Goal: Obtain resource: Obtain resource

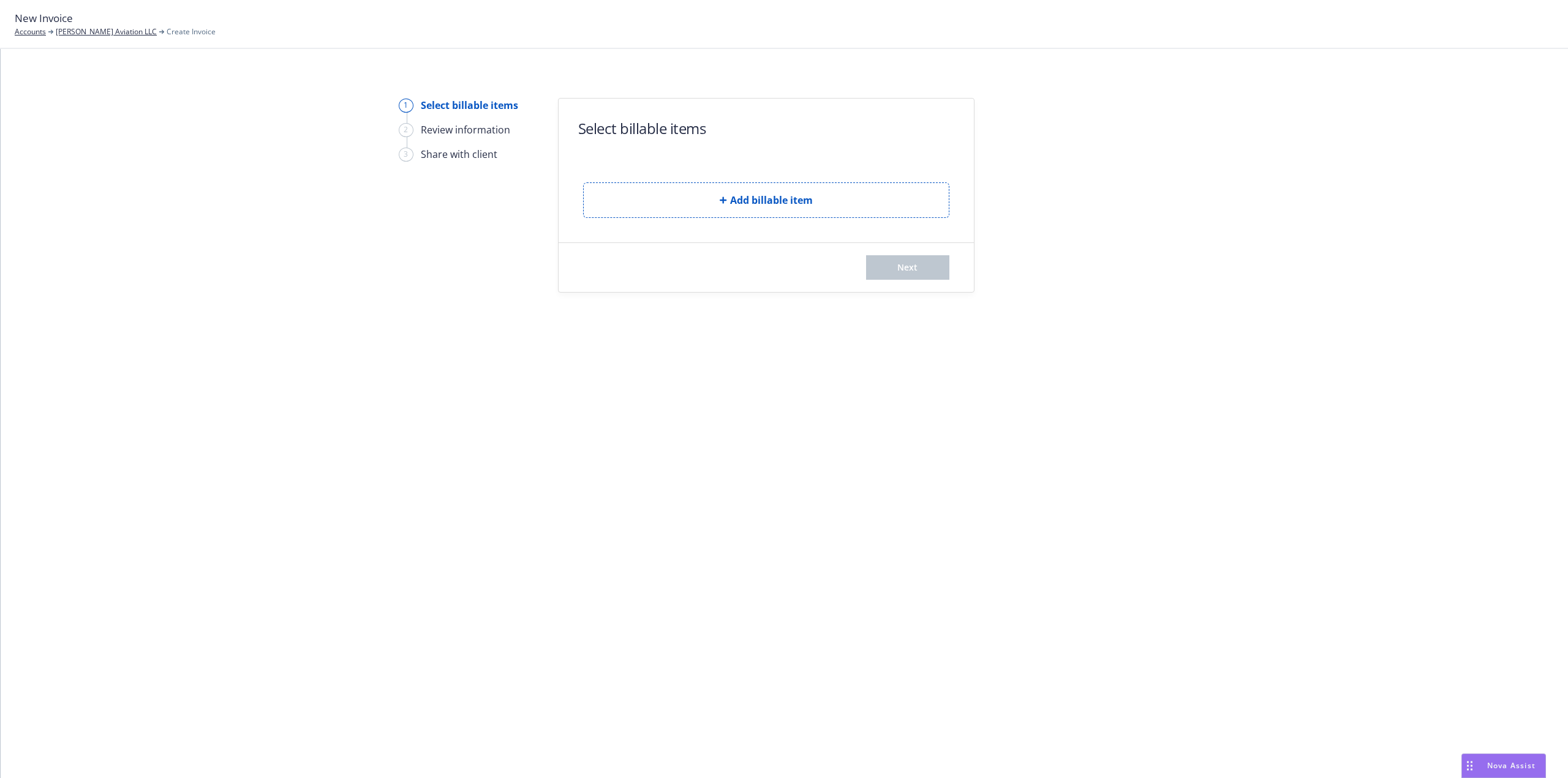
click at [676, 179] on div "Add billable item" at bounding box center [766, 190] width 366 height 55
click at [676, 192] on button "Add billable item" at bounding box center [766, 200] width 366 height 36
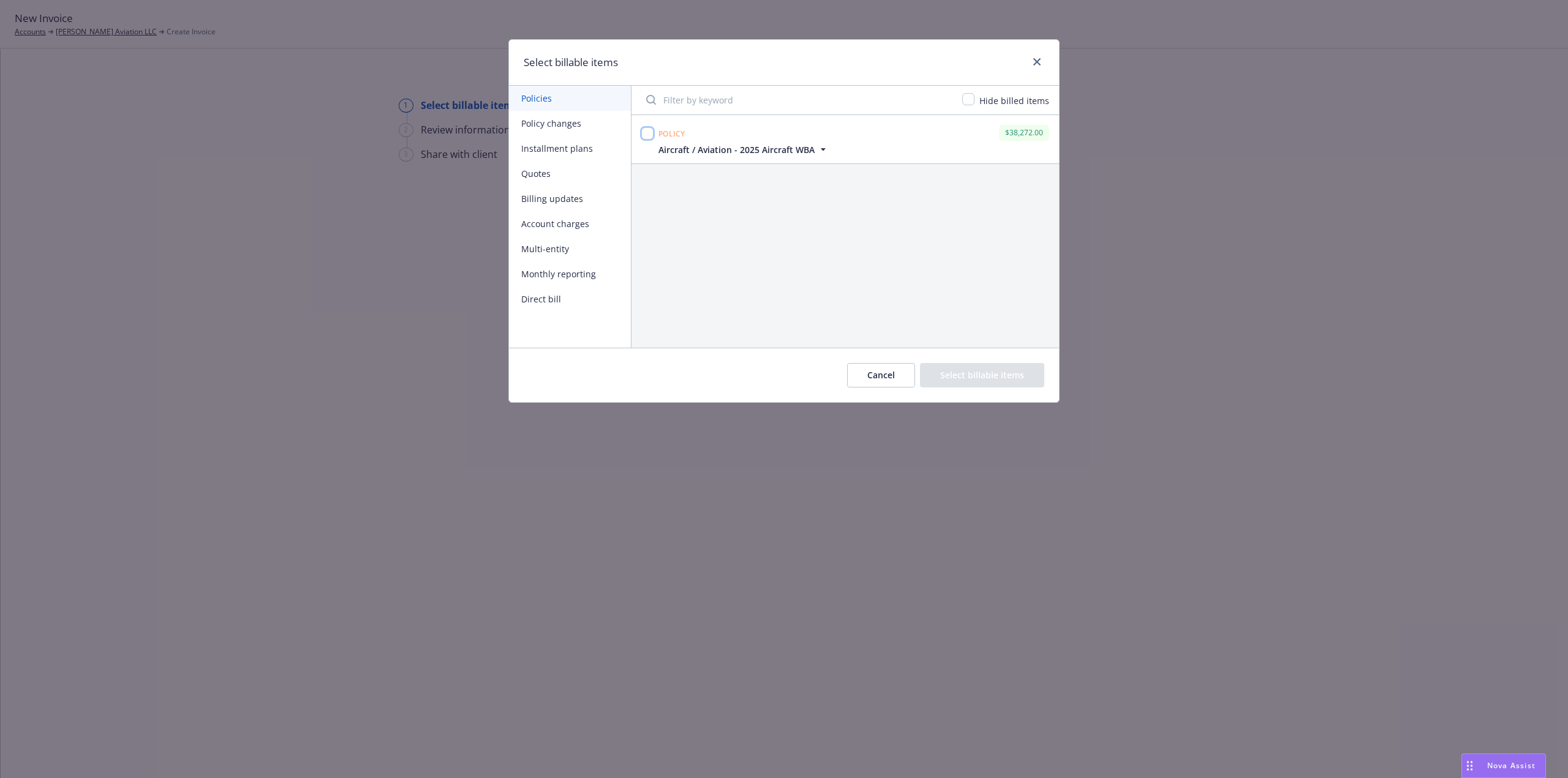
click at [647, 130] on input "checkbox" at bounding box center [647, 134] width 12 height 12
checkbox input "true"
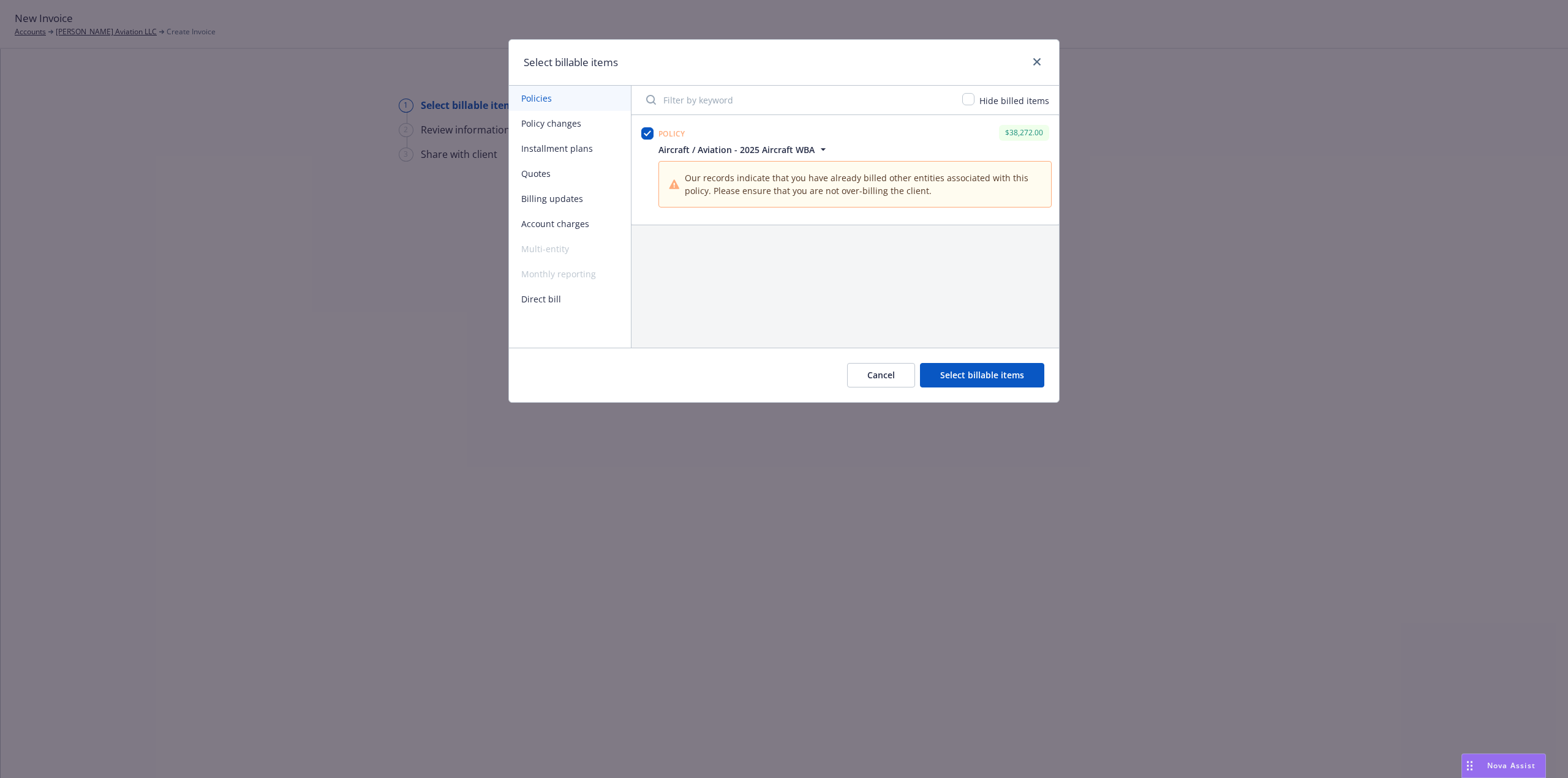
click at [563, 124] on button "Policy changes" at bounding box center [570, 123] width 122 height 25
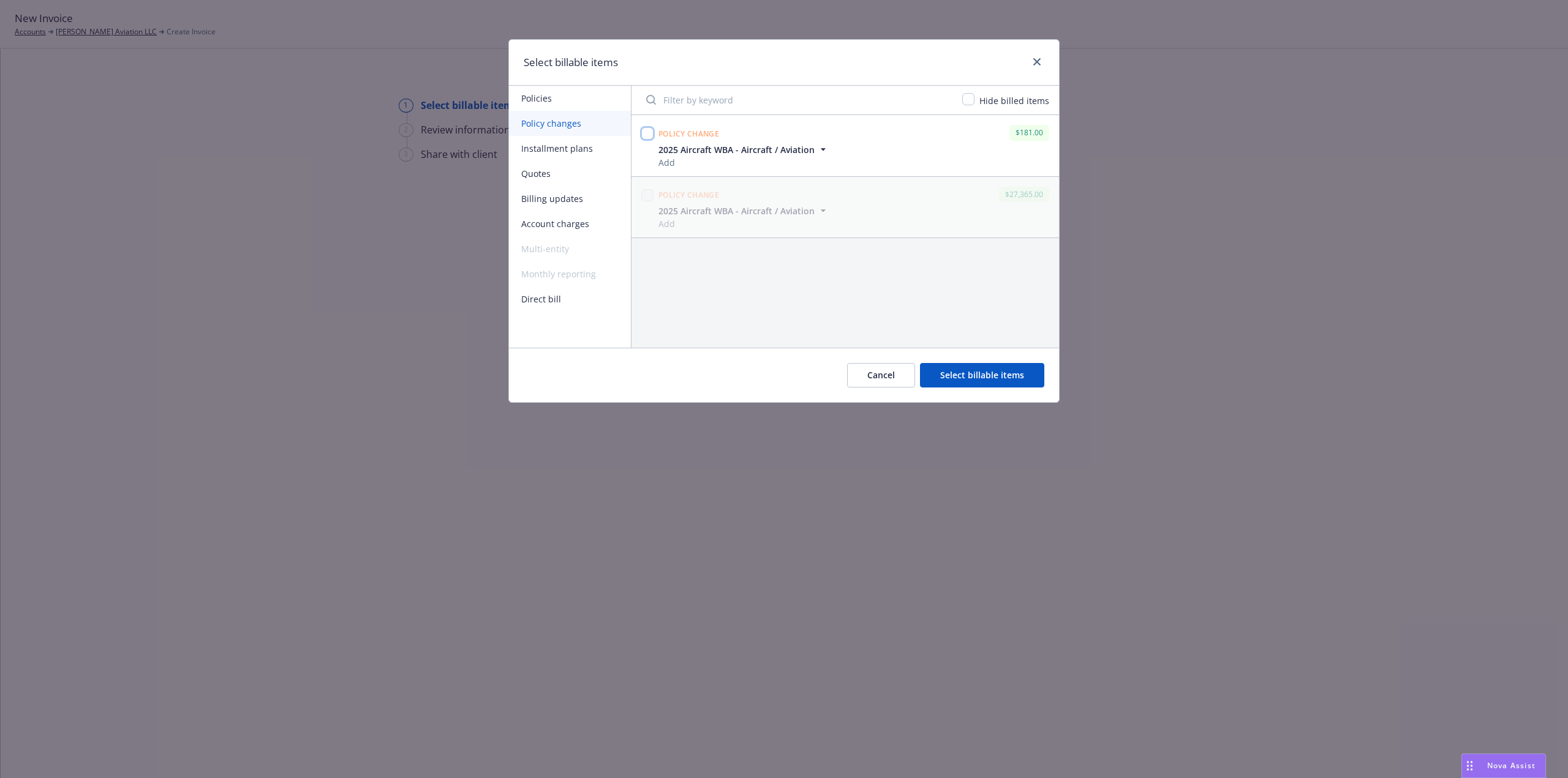
click at [643, 138] on input "checkbox" at bounding box center [647, 134] width 12 height 12
checkbox input "true"
click at [972, 375] on button "Select billable items" at bounding box center [982, 375] width 124 height 24
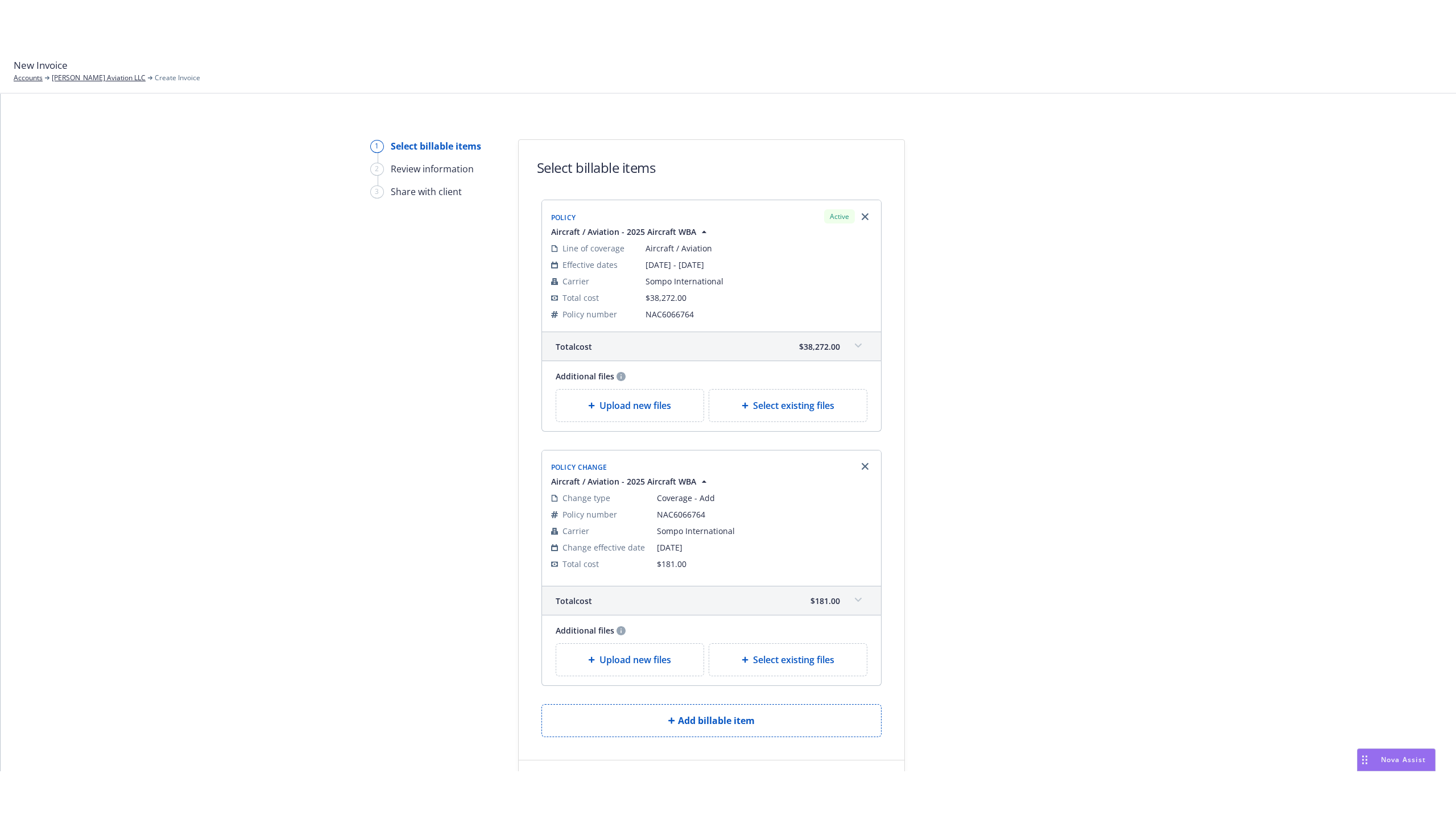
scroll to position [108, 0]
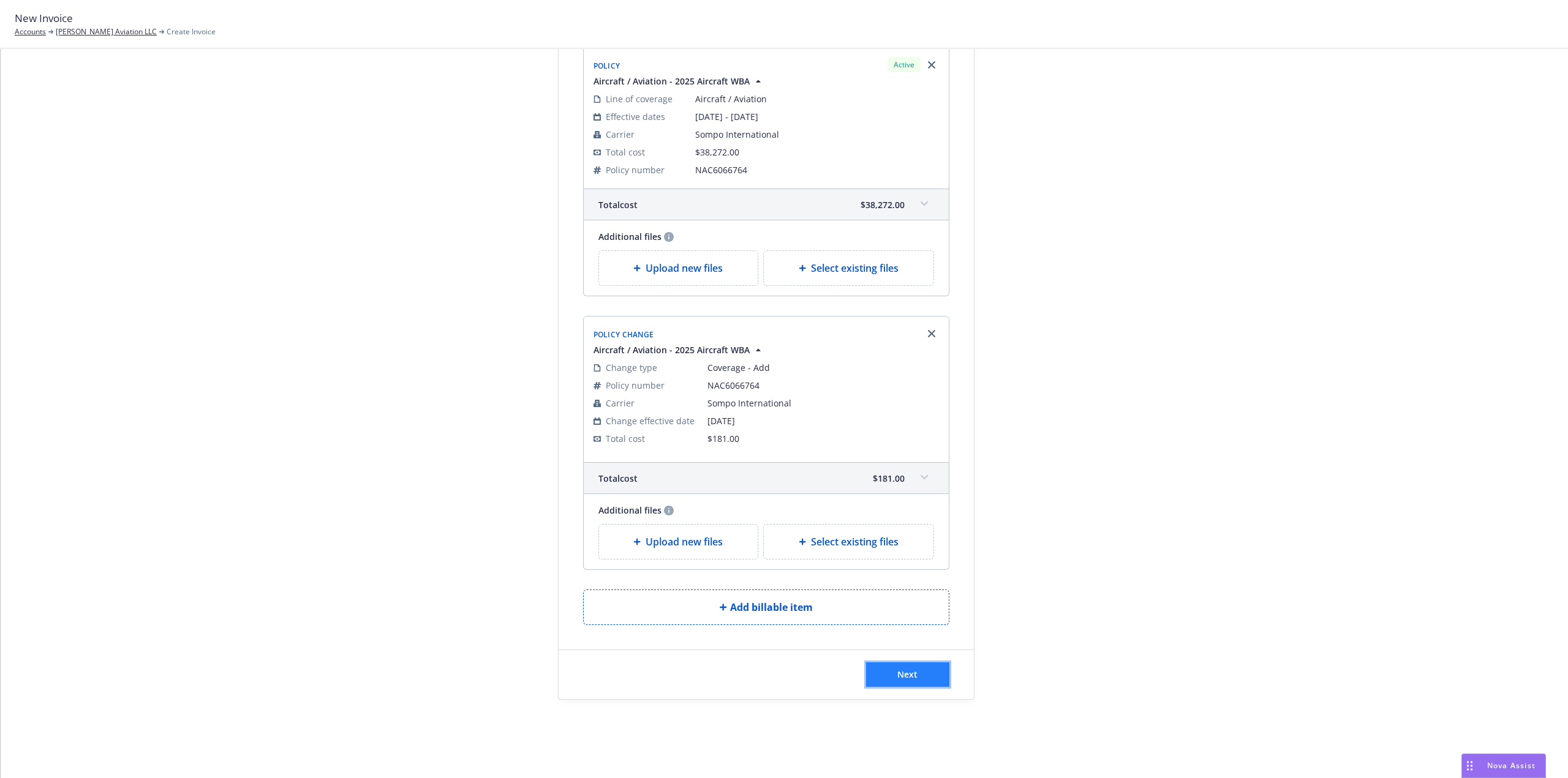
click at [906, 675] on span "Next" at bounding box center [907, 674] width 20 height 11
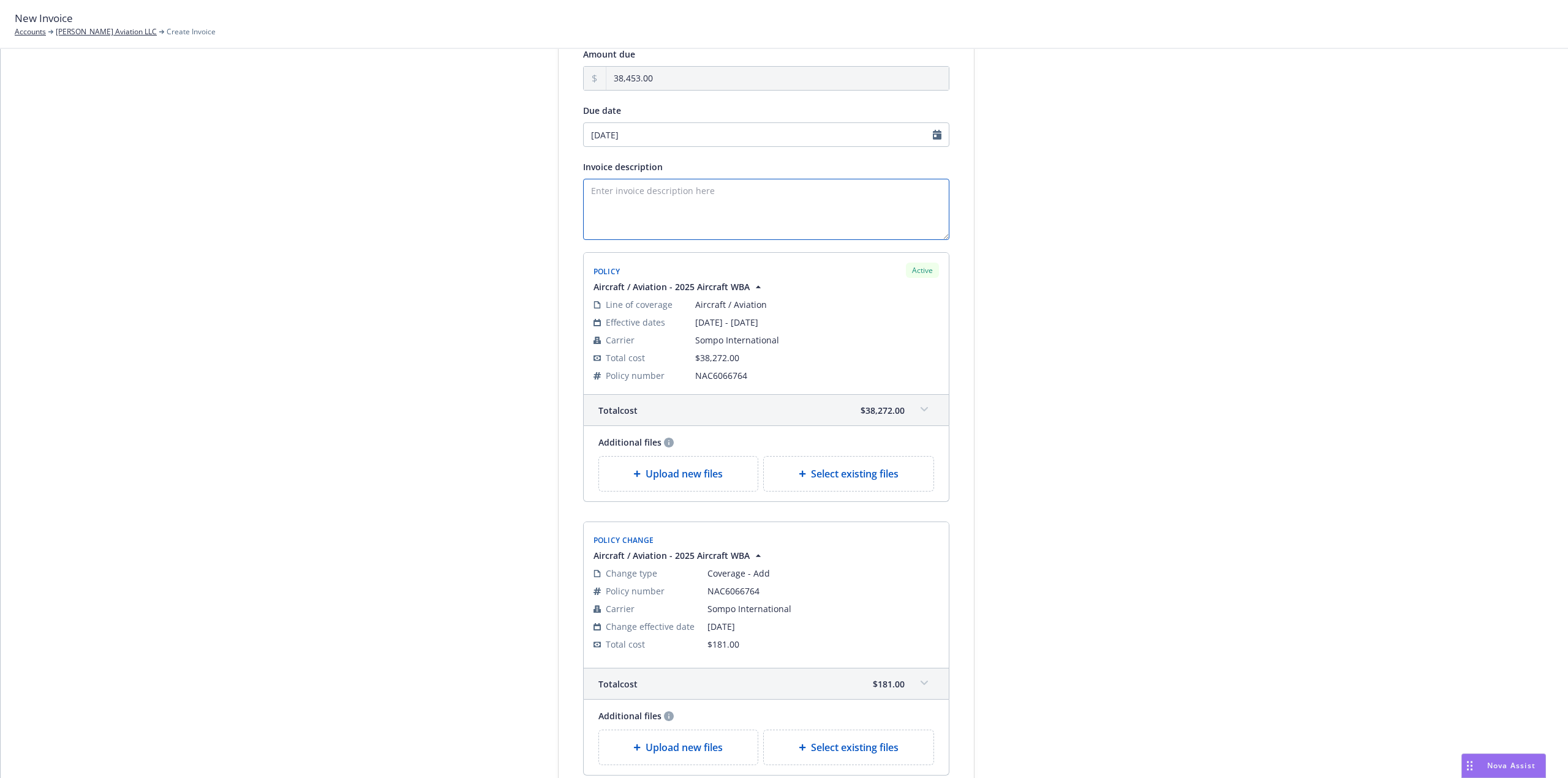
click at [627, 201] on textarea "Invoice description" at bounding box center [766, 209] width 366 height 61
click at [640, 187] on textarea "2025/2026 AIrcraft Policy and Mexican" at bounding box center [766, 209] width 366 height 61
click at [745, 185] on textarea "2025/2026 Aircraft Policy and Mexican" at bounding box center [766, 209] width 366 height 61
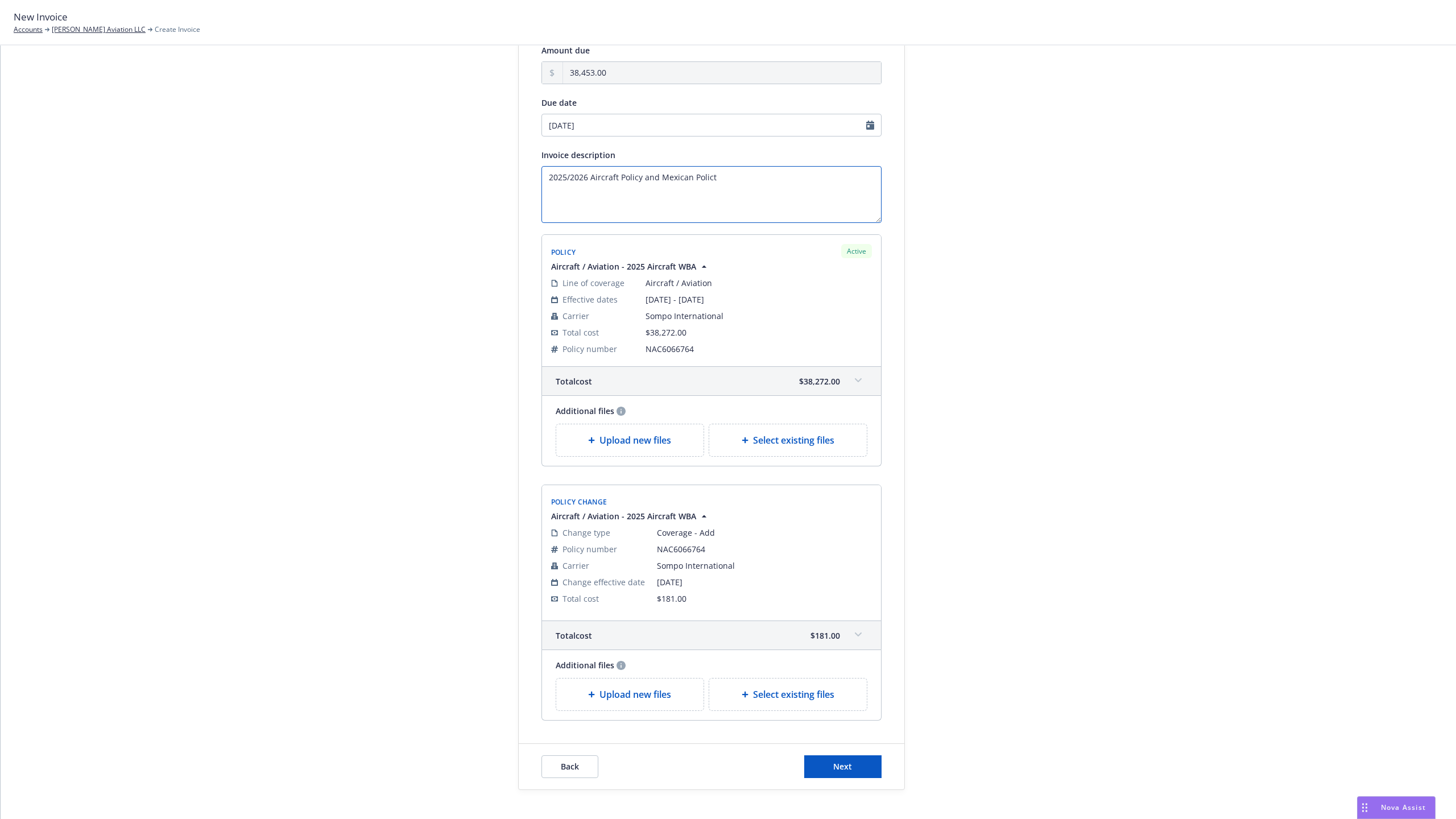
click at [719, 184] on textarea "2025/2026 Aircraft Policy and Mexican Polict" at bounding box center [711, 194] width 340 height 57
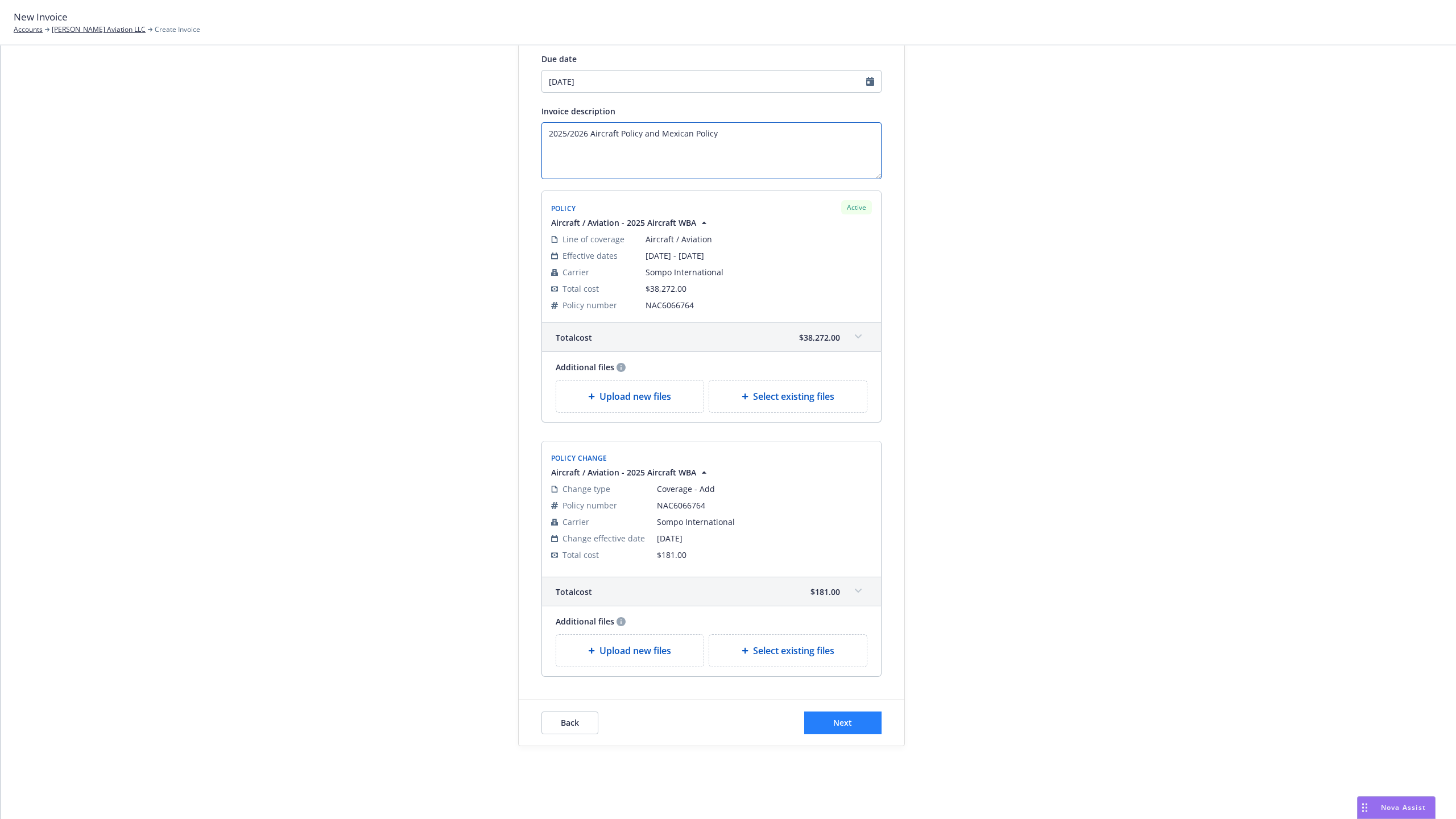
type textarea "2025/2026 Aircraft Policy and Mexican Policy"
click at [846, 714] on button "Next" at bounding box center [842, 722] width 77 height 23
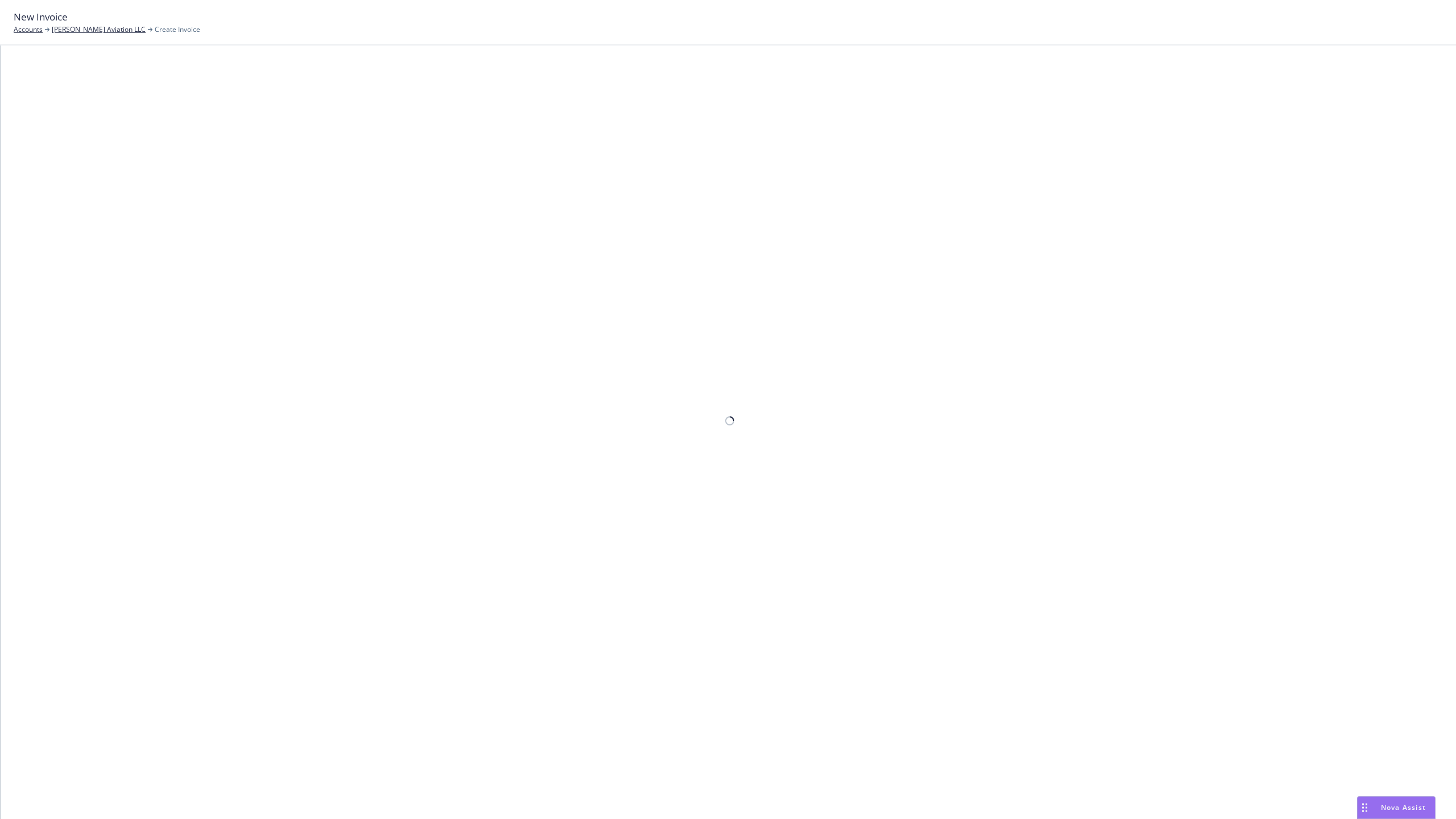
scroll to position [0, 0]
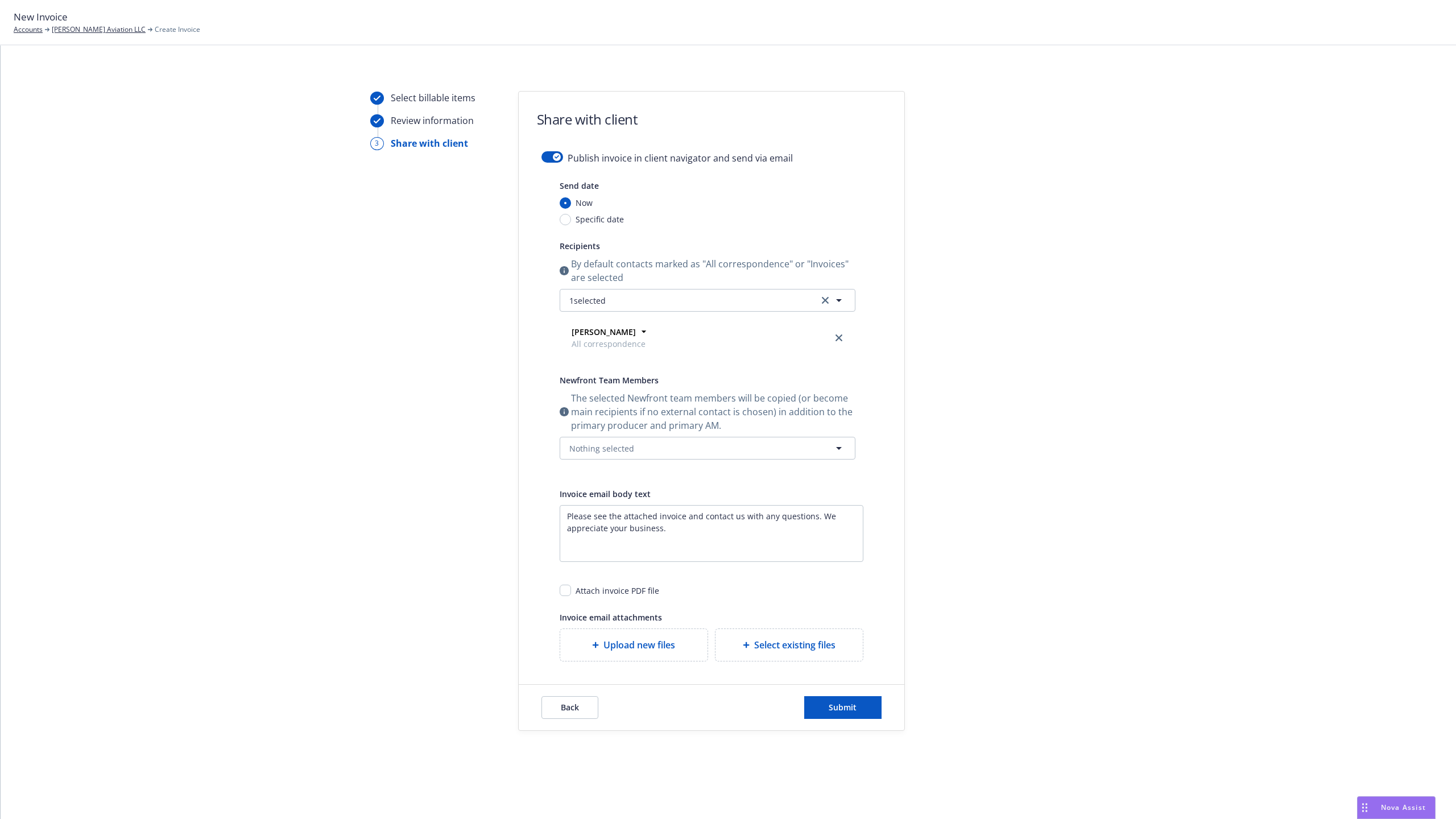
click at [541, 156] on div "Publish invoice in client navigator and send via email" at bounding box center [711, 165] width 340 height 28
click at [544, 157] on button "button" at bounding box center [552, 157] width 21 height 11
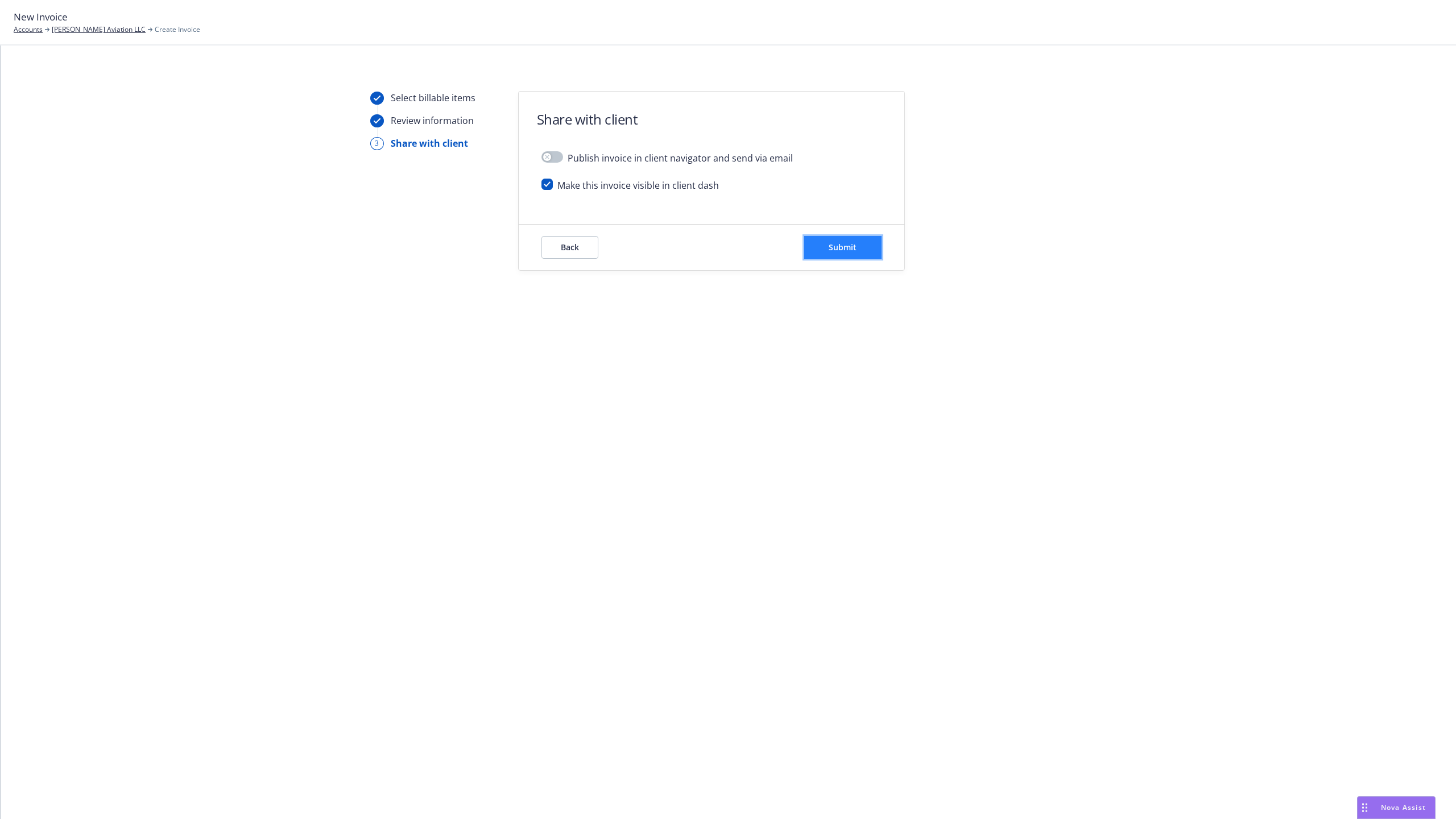
click at [839, 248] on span "Submit" at bounding box center [842, 246] width 28 height 11
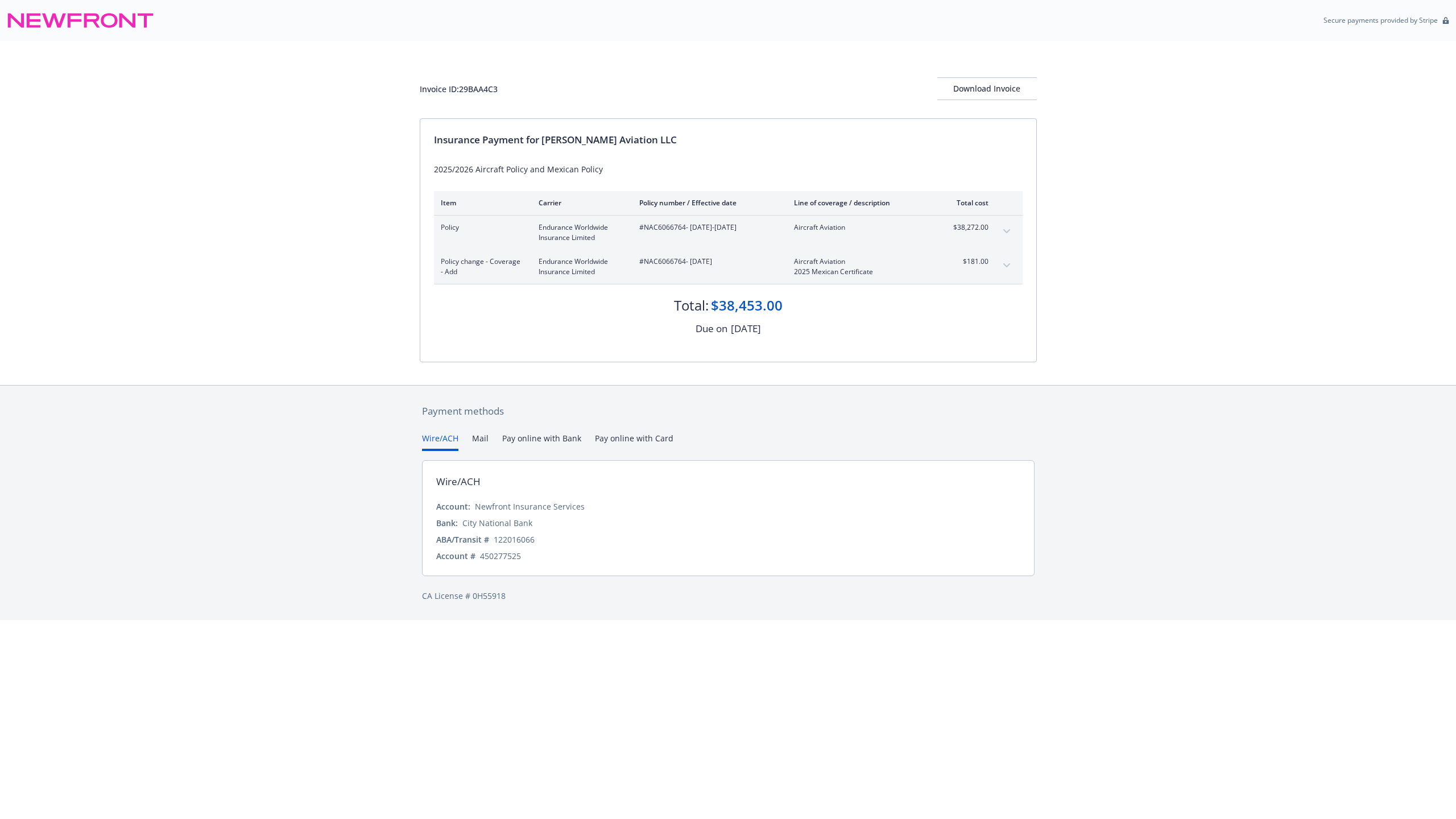
click at [1110, 204] on div "Invoice ID: 29BAA4C3 Download Invoice Insurance Payment for Dave Simpson Aviati…" at bounding box center [728, 213] width 1456 height 344
drag, startPoint x: 936, startPoint y: 14, endPoint x: 942, endPoint y: 52, distance: 38.5
click at [942, 52] on div "Secure payments provided by Stripe Invoice ID: 29BAA4C3 Download Invoice Insura…" at bounding box center [728, 310] width 1456 height 620
click at [917, 620] on html "Secure payments provided by Stripe Invoice ID: 29BAA4C3 Download Invoice Insura…" at bounding box center [728, 310] width 1456 height 620
click at [730, 59] on div "Invoice ID: 29BAA4C3 Download Invoice" at bounding box center [728, 79] width 617 height 77
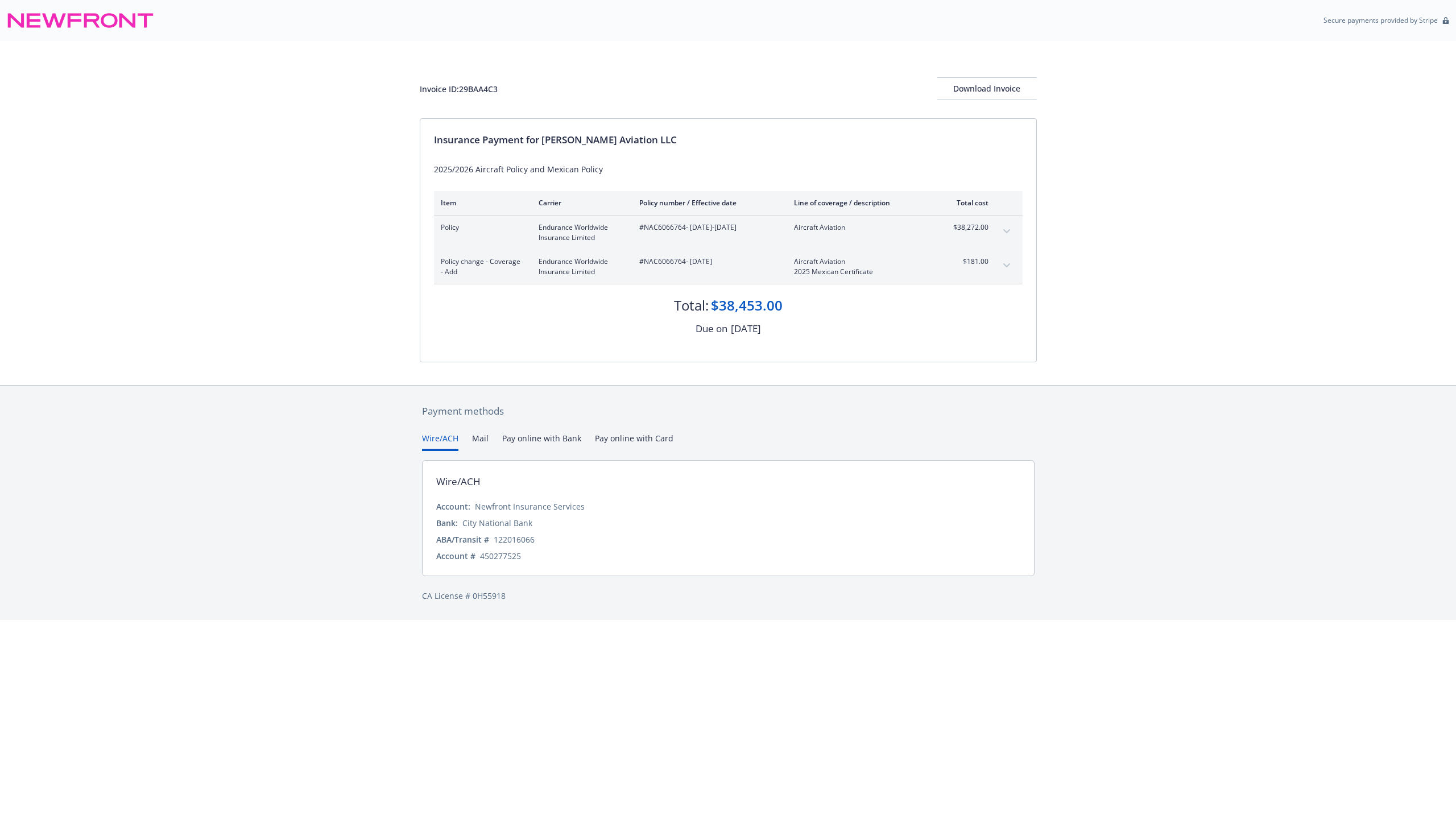
click at [1426, 21] on p "Secure payments provided by Stripe" at bounding box center [1381, 19] width 114 height 9
click at [324, 476] on div "Payment methods Wire/ACH Mail Pay online with Bank Pay online with Card Wire/AC…" at bounding box center [728, 502] width 1456 height 235
click at [1188, 317] on div "Invoice ID: 29BAA4C3 Download Invoice Insurance Payment for Dave Simpson Aviati…" at bounding box center [728, 213] width 1456 height 344
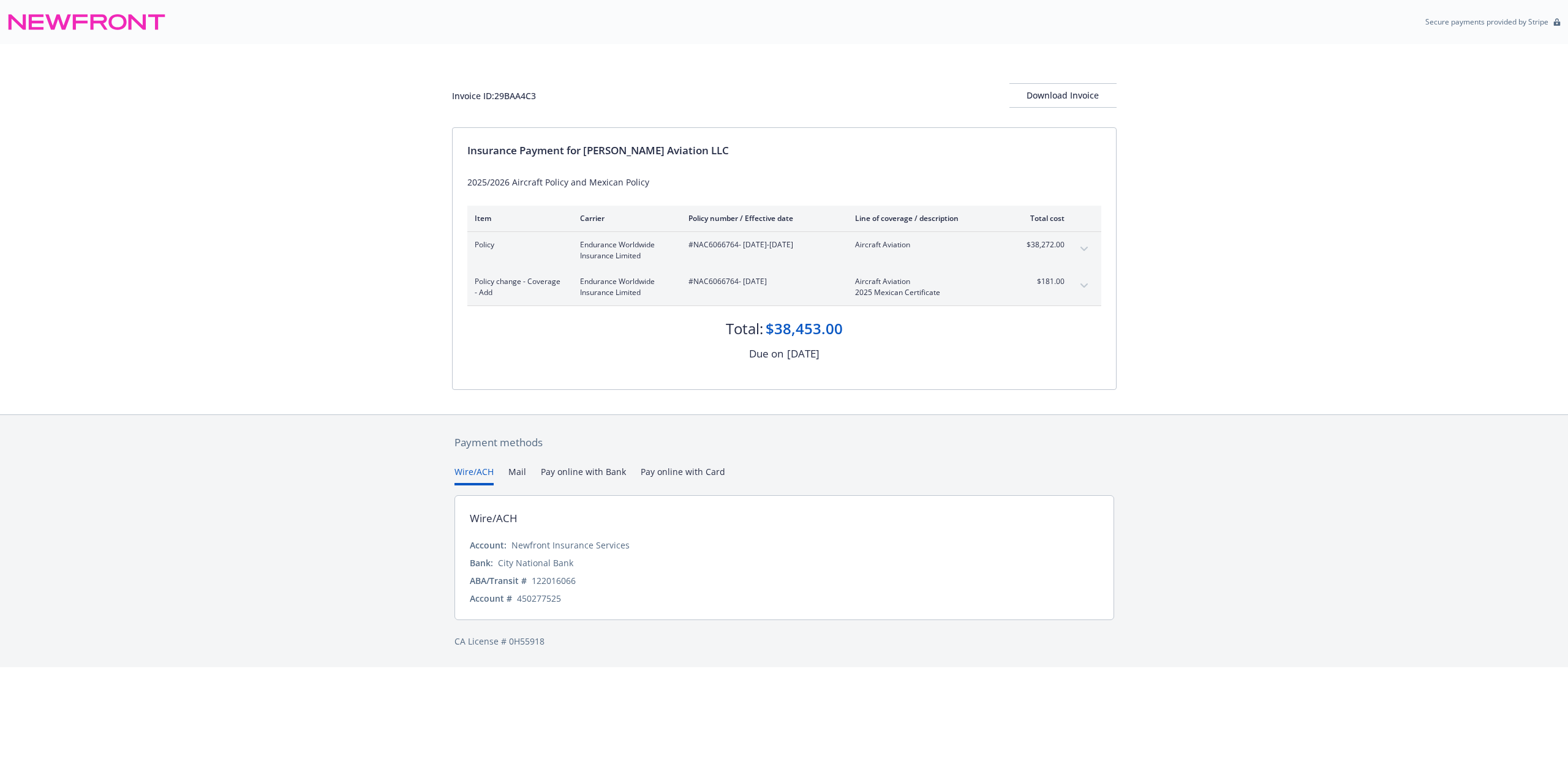
click at [1279, 292] on div "Invoice ID: 29BAA4C3 Download Invoice Insurance Payment for Dave Simpson Aviati…" at bounding box center [784, 229] width 1568 height 371
click at [1055, 85] on div "Download Invoice" at bounding box center [1063, 95] width 107 height 23
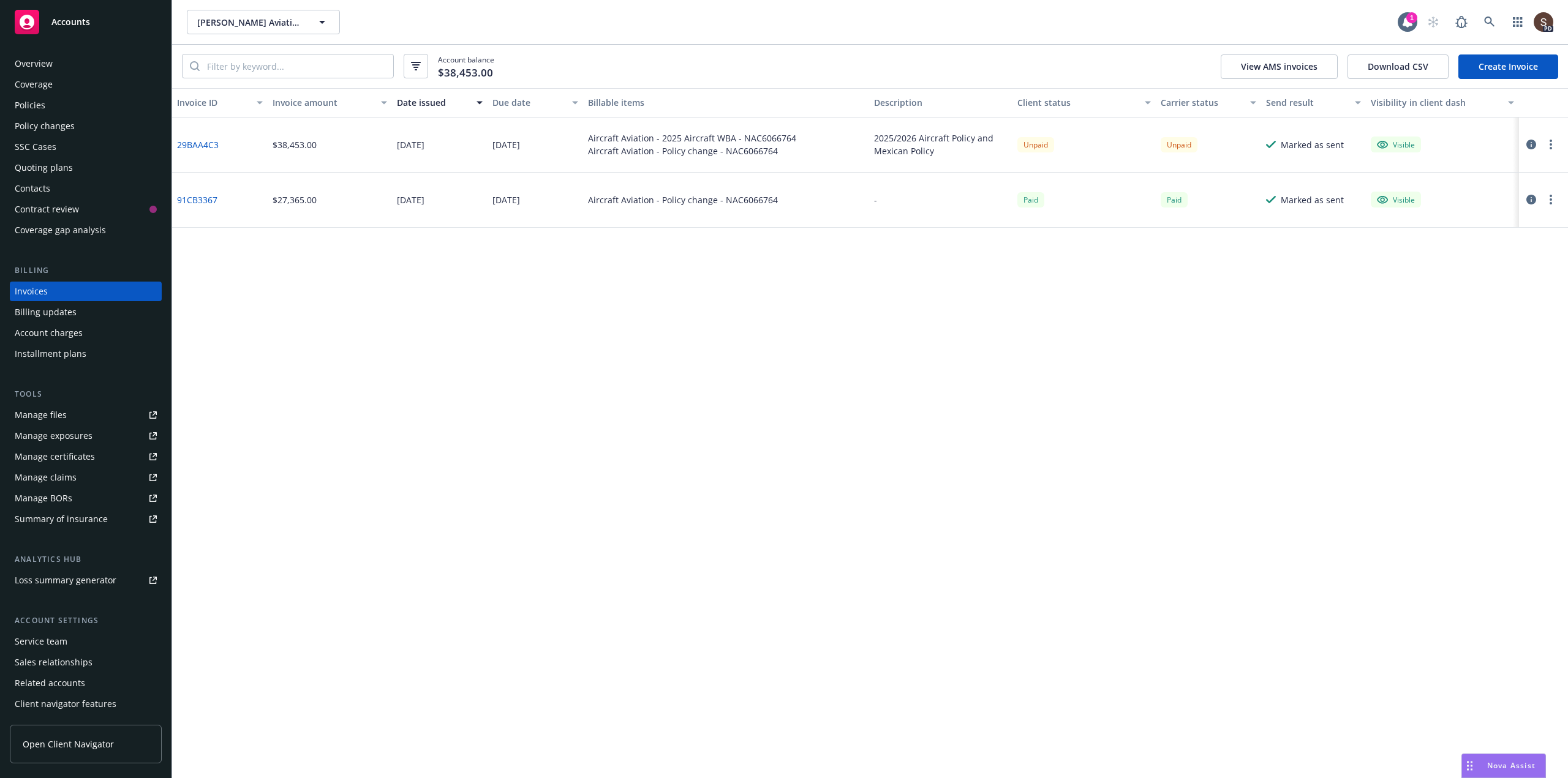
click at [30, 142] on div "SSC Cases" at bounding box center [36, 147] width 42 height 20
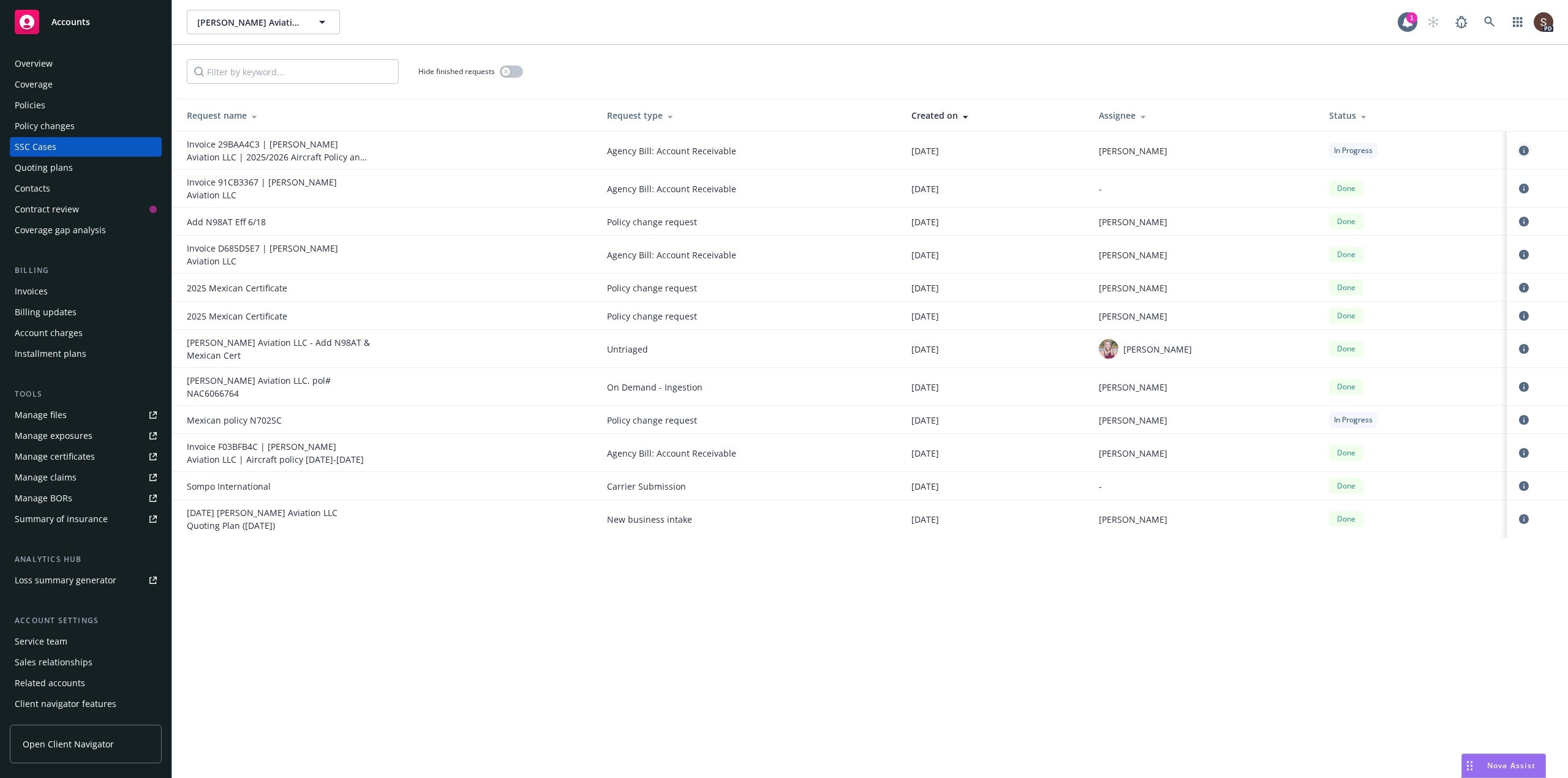
click at [1521, 149] on icon "circleInformation" at bounding box center [1524, 151] width 10 height 10
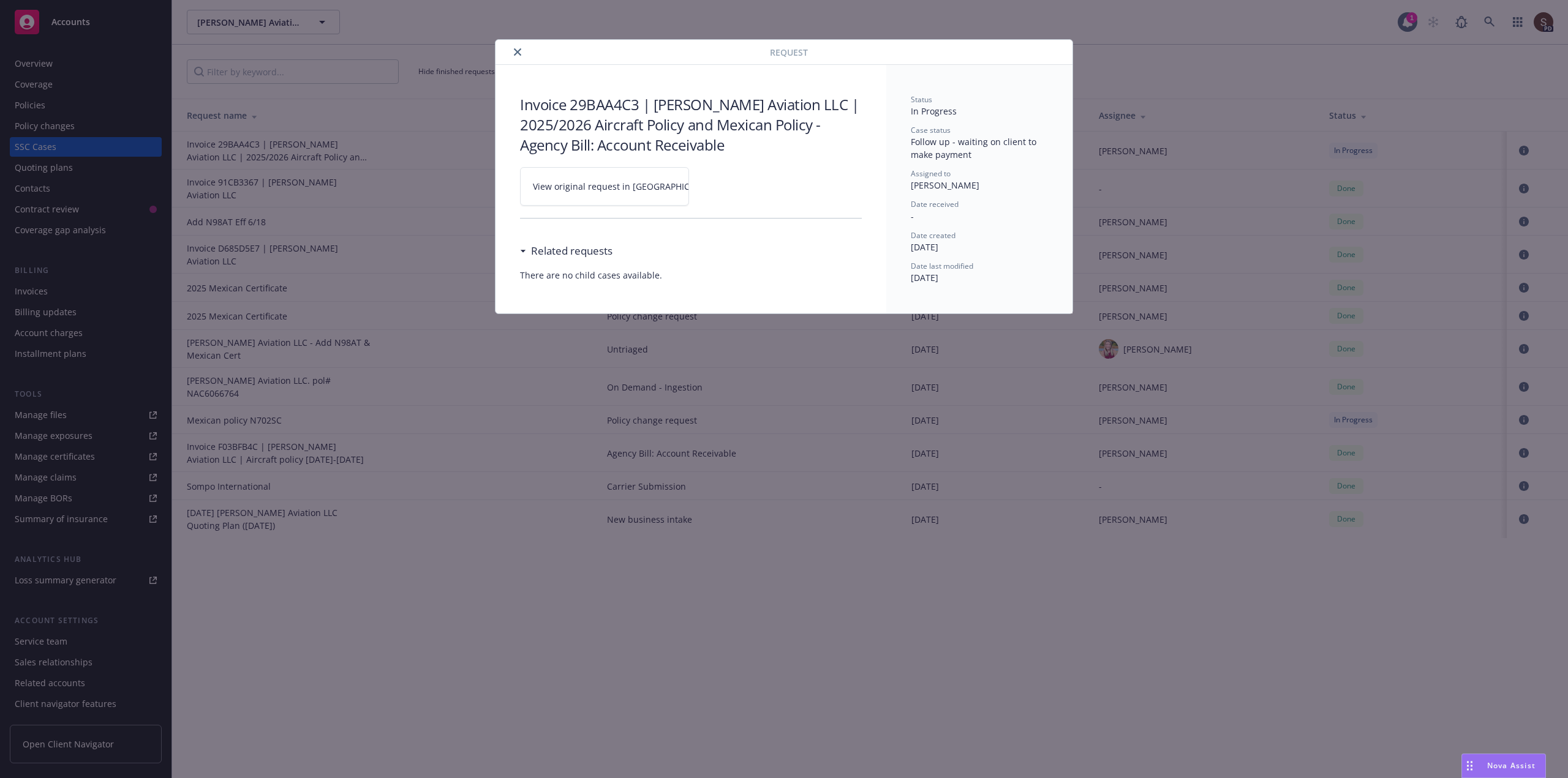
click at [518, 51] on icon "close" at bounding box center [517, 52] width 7 height 7
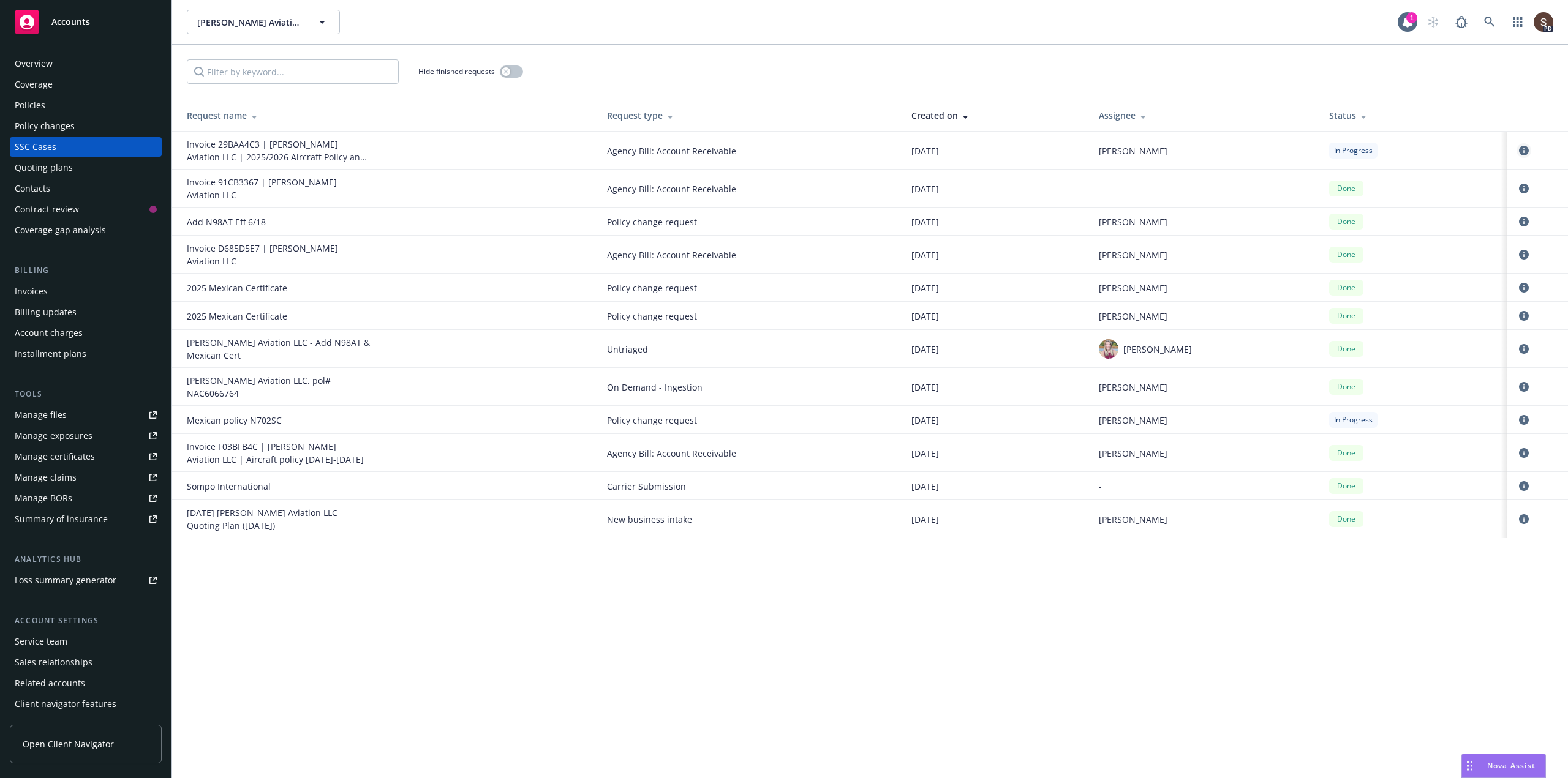
click at [1523, 148] on icon "circleInformation" at bounding box center [1524, 151] width 10 height 10
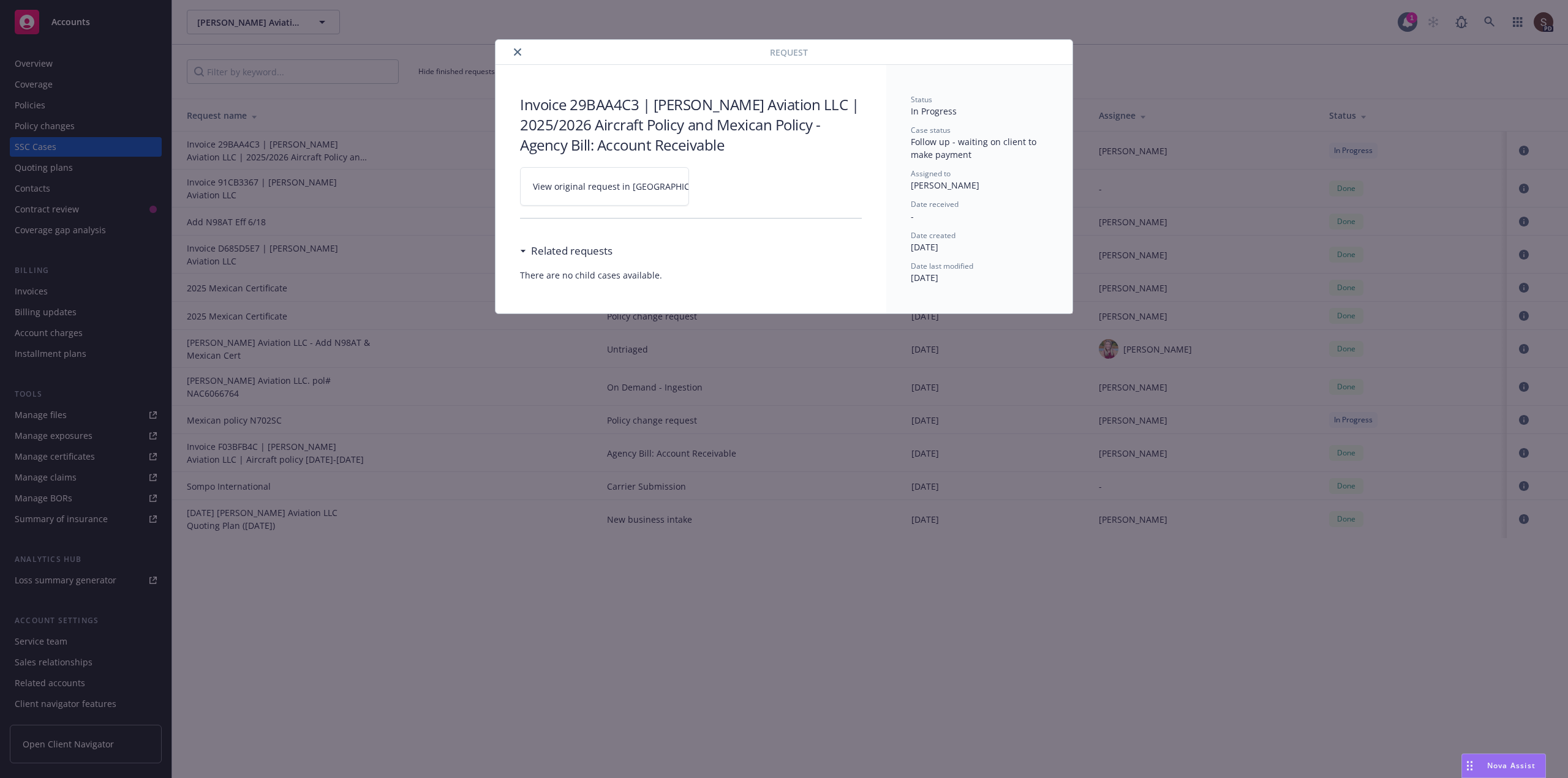
click at [587, 201] on link "View original request in SSC" at bounding box center [605, 186] width 169 height 38
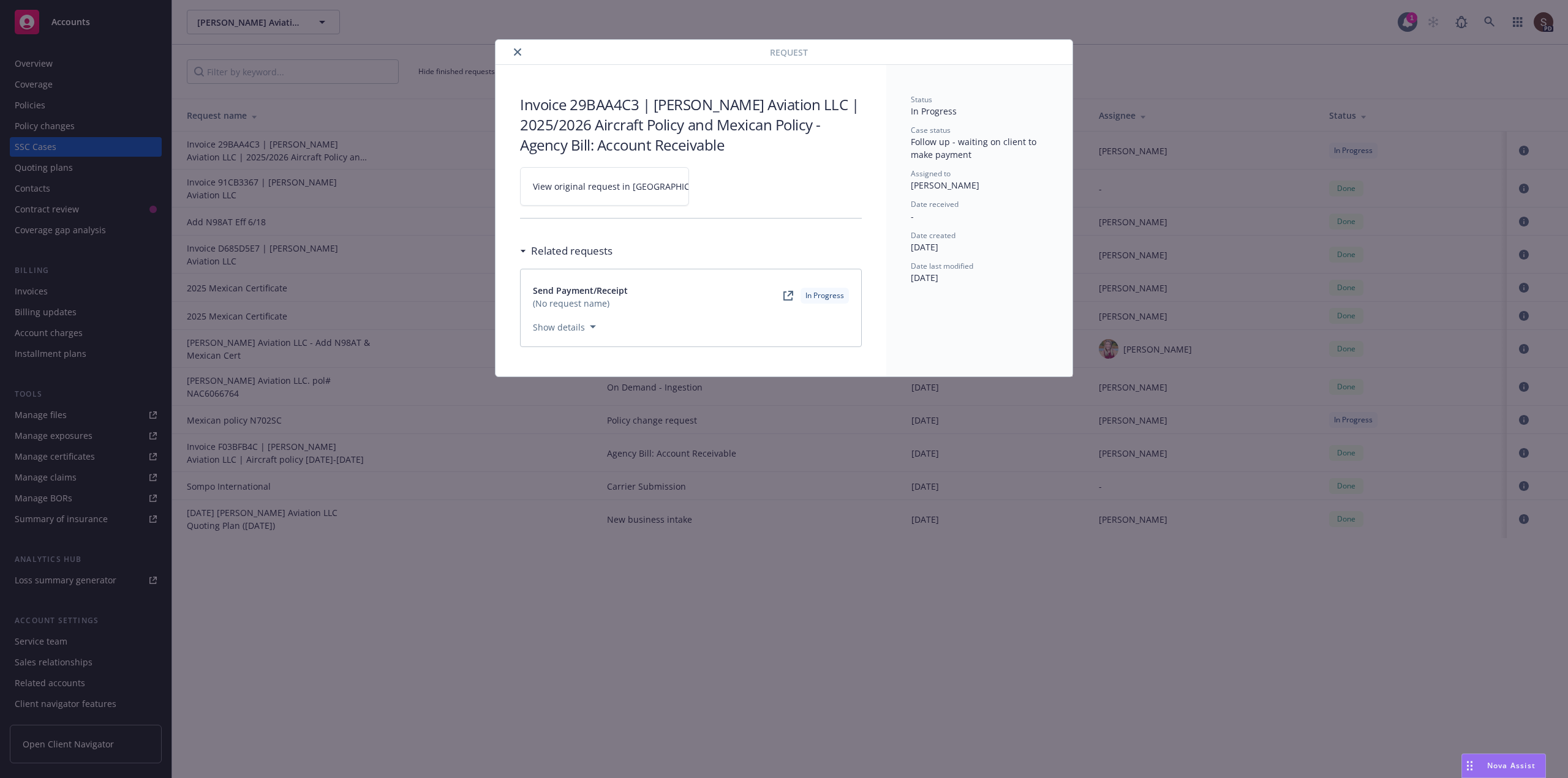
click at [599, 182] on span "View original request in SSC" at bounding box center [626, 186] width 186 height 13
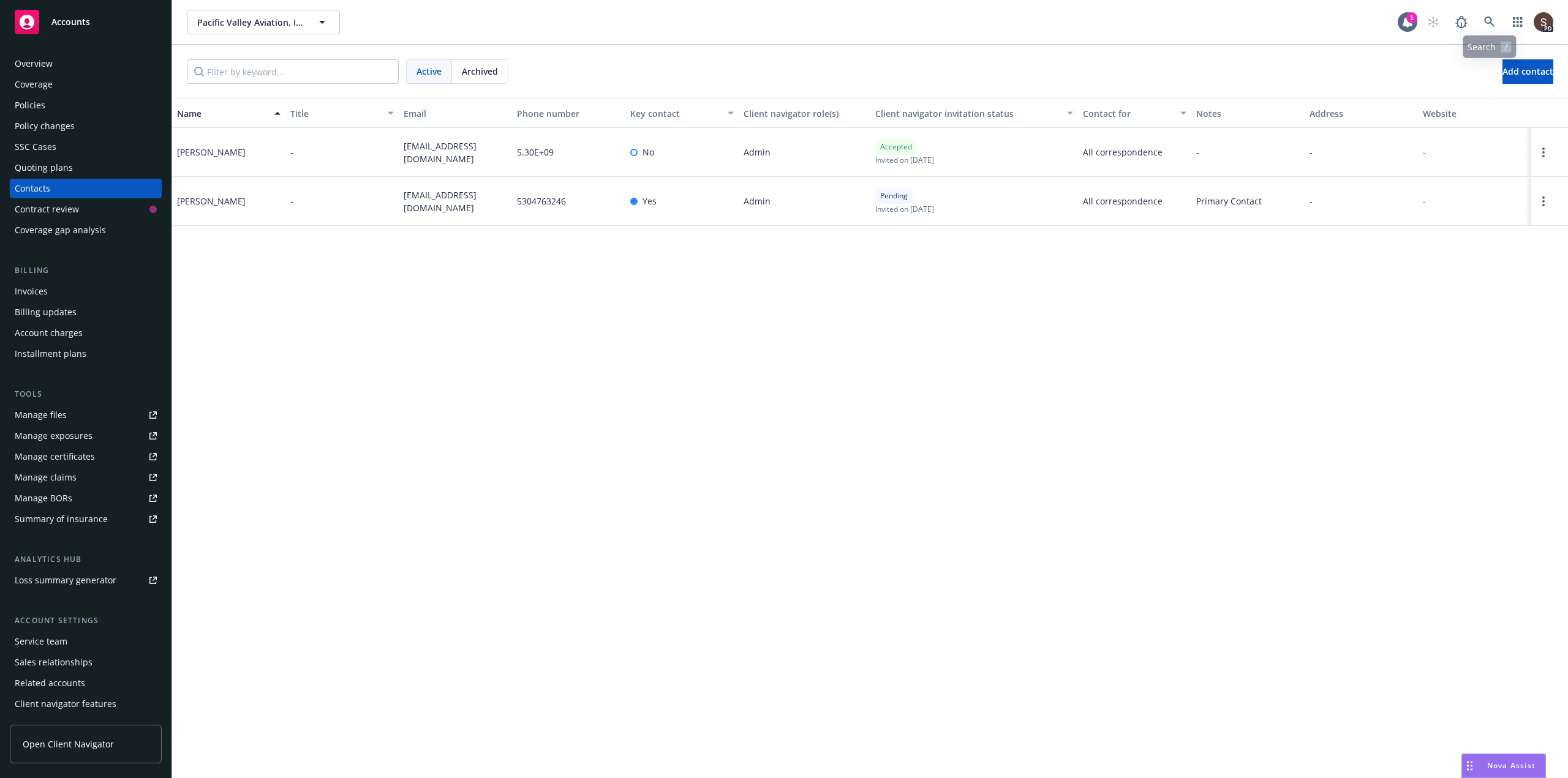
click at [1476, 12] on div "PD" at bounding box center [1488, 22] width 132 height 24
click at [1497, 32] on span at bounding box center [1490, 22] width 24 height 24
click at [1496, 24] on link at bounding box center [1490, 22] width 24 height 24
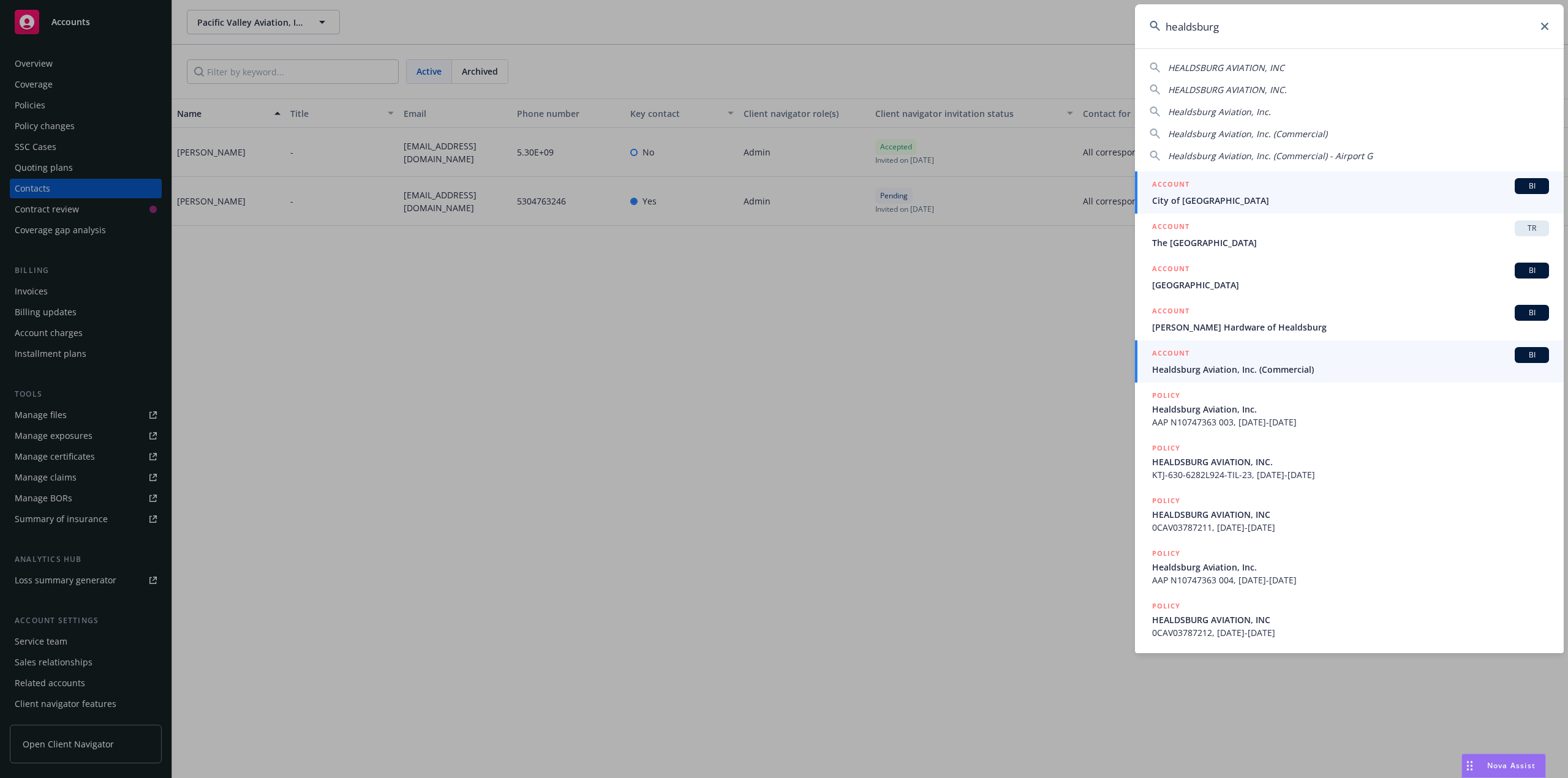
type input "healdsburg"
click at [1220, 365] on span "Healdsburg Aviation, Inc. (Commercial)" at bounding box center [1351, 369] width 397 height 13
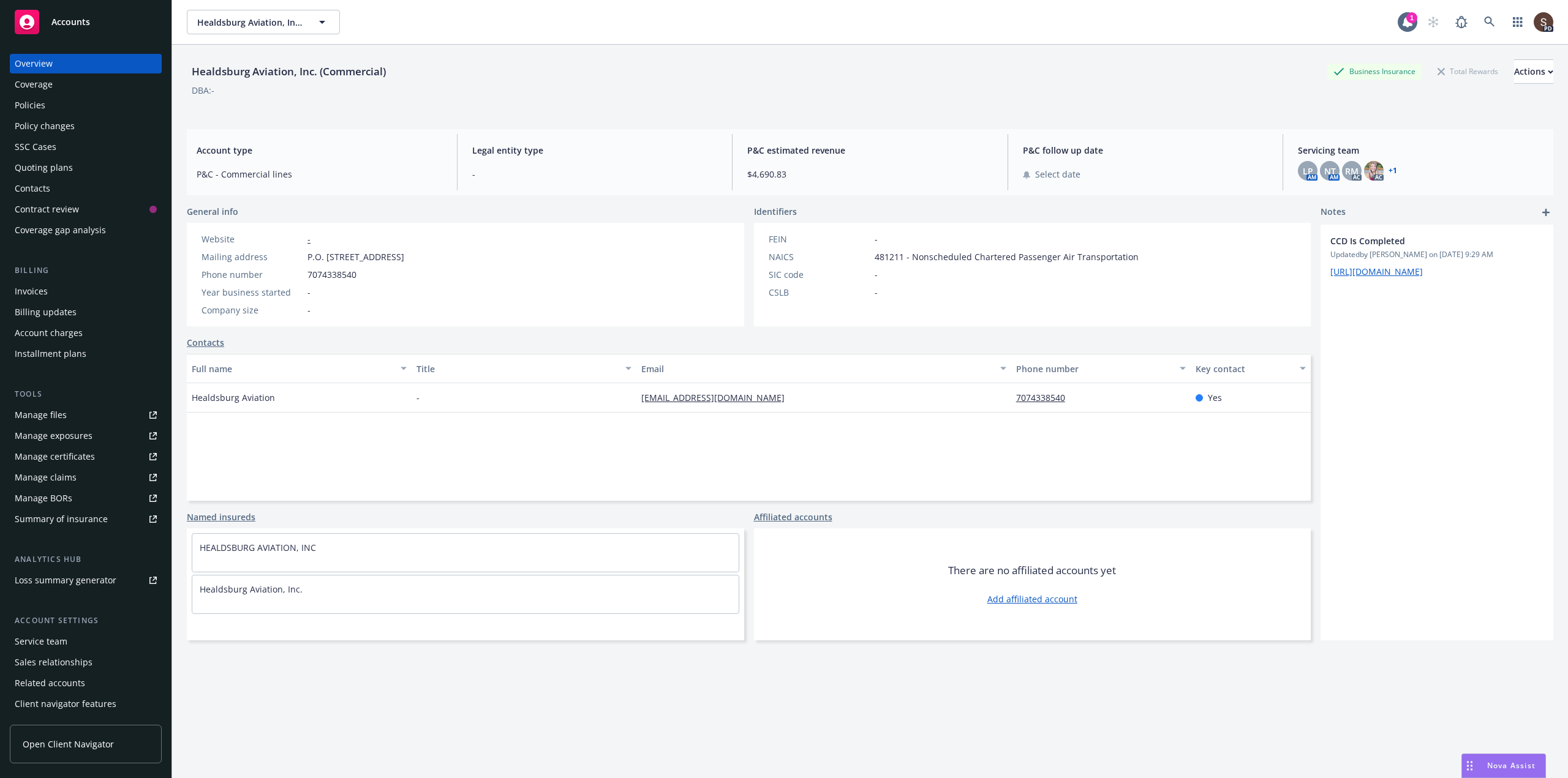
click at [53, 417] on div "Manage files" at bounding box center [41, 415] width 52 height 20
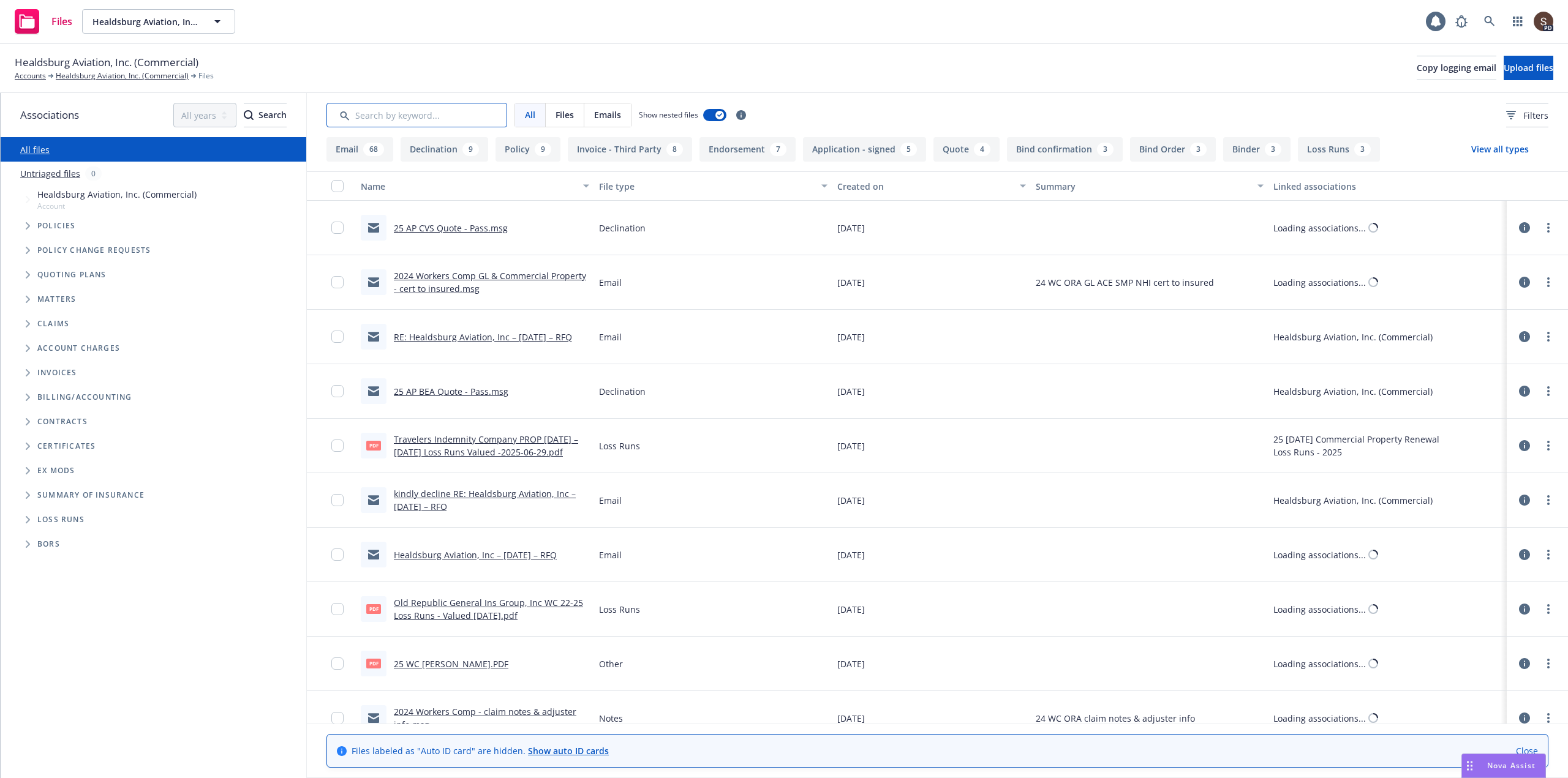
click at [367, 119] on input "Search by keyword..." at bounding box center [416, 115] width 180 height 24
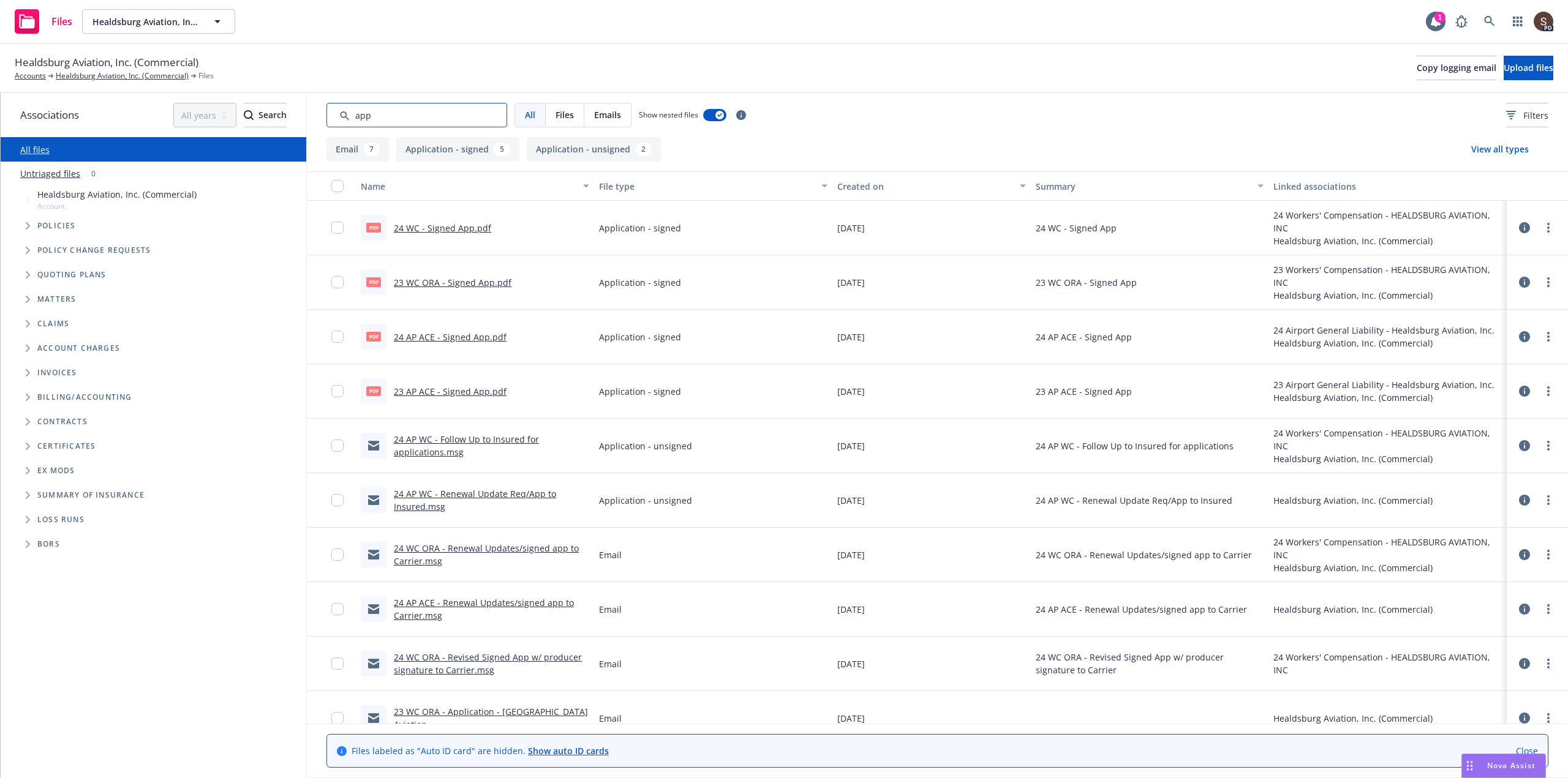
type input "app"
click at [457, 339] on link "24 AP ACE - Signed App.pdf" at bounding box center [450, 337] width 113 height 11
